Goal: Task Accomplishment & Management: Use online tool/utility

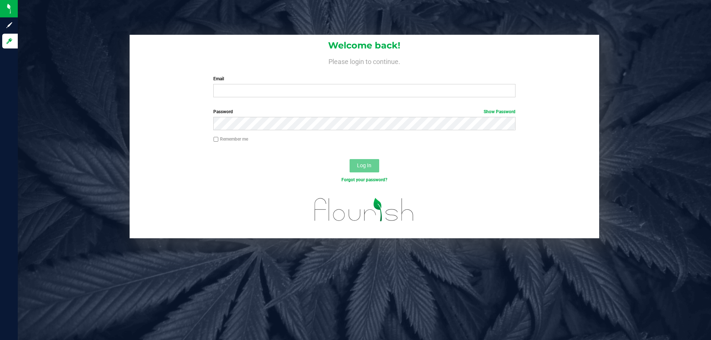
click at [220, 83] on div "Email Required Please format your email correctly." at bounding box center [364, 87] width 313 height 22
click at [250, 96] on input "Email" at bounding box center [364, 90] width 302 height 13
type input "[EMAIL_ADDRESS][DOMAIN_NAME]"
click at [350, 159] on button "Log In" at bounding box center [365, 165] width 30 height 13
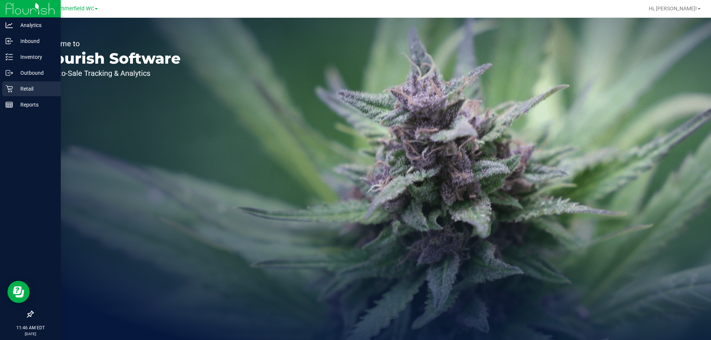
click at [6, 87] on icon at bounding box center [9, 88] width 7 height 7
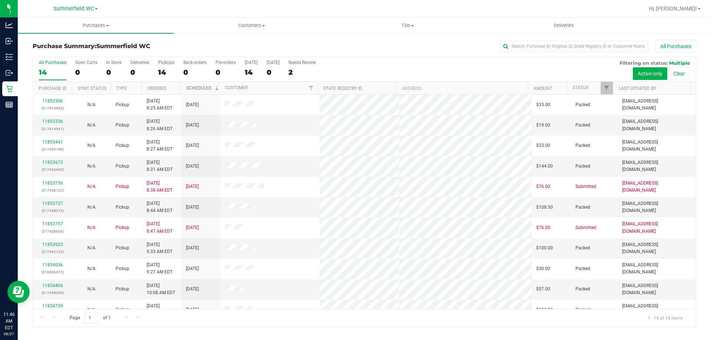
click at [194, 88] on link "Scheduled" at bounding box center [203, 88] width 34 height 5
